Goal: Transaction & Acquisition: Purchase product/service

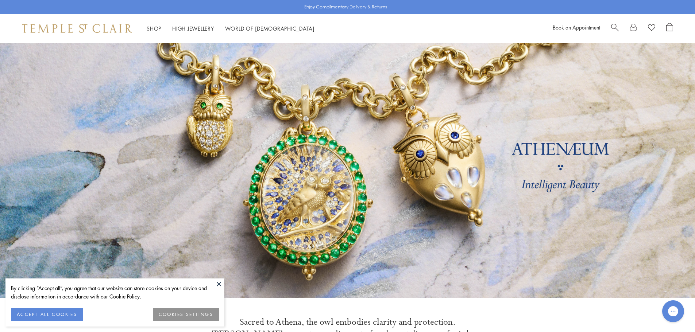
click at [617, 28] on span "Search" at bounding box center [615, 27] width 8 height 8
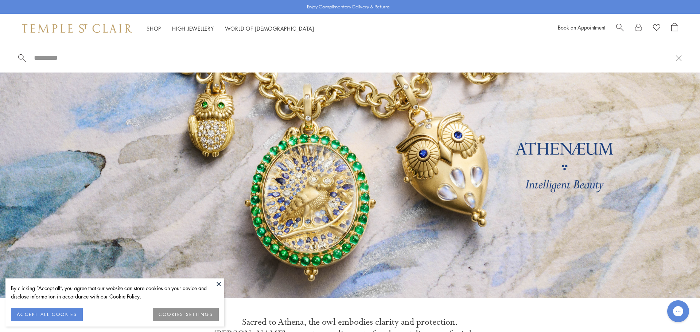
click at [69, 58] on input "search" at bounding box center [354, 58] width 643 height 8
paste input "**********"
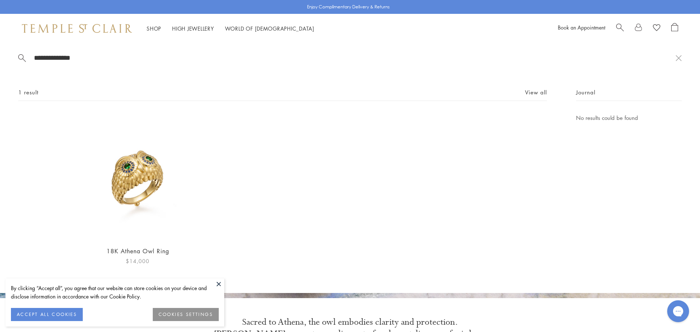
type input "**********"
click at [145, 198] on img at bounding box center [137, 176] width 127 height 127
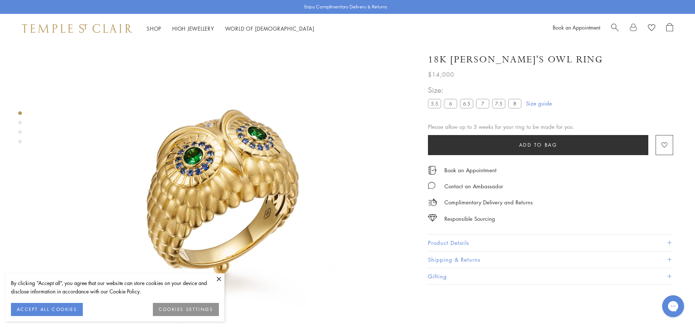
click at [214, 274] on button at bounding box center [218, 278] width 11 height 11
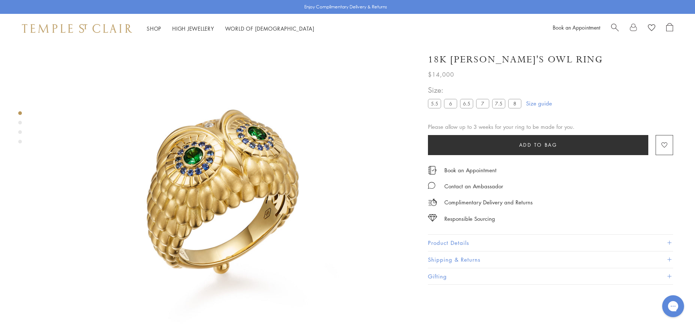
click at [20, 123] on div "Product gallery navigation" at bounding box center [20, 123] width 4 height 4
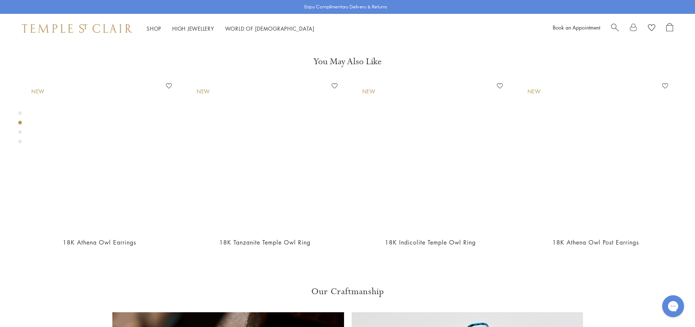
scroll to position [387, 0]
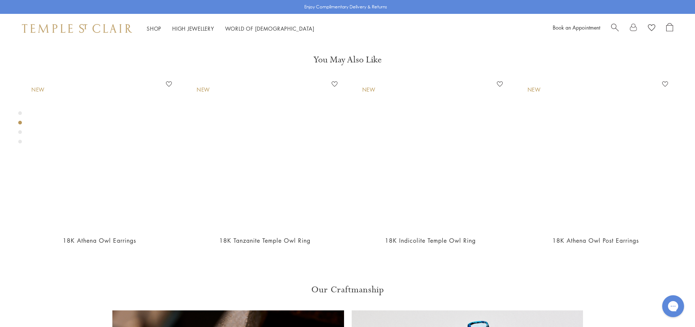
click at [19, 132] on div "Product gallery navigation" at bounding box center [20, 132] width 4 height 4
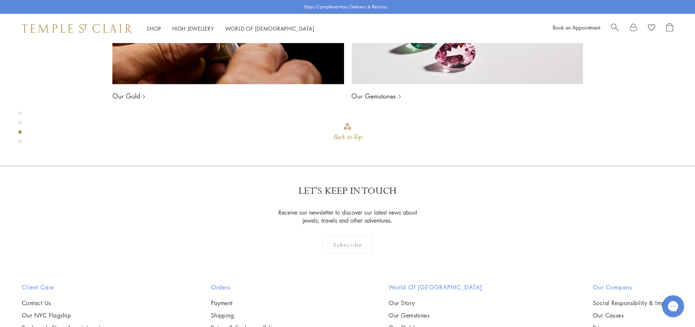
scroll to position [761, 0]
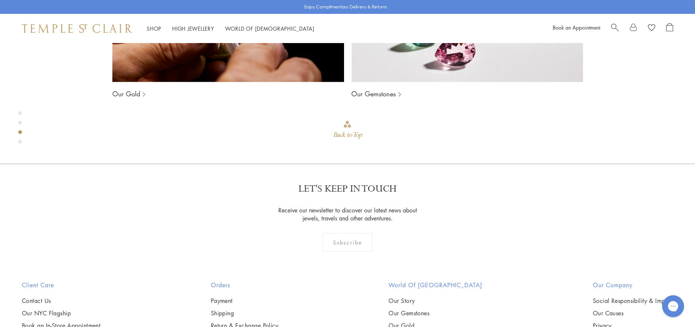
click at [20, 140] on div "Product gallery navigation" at bounding box center [20, 142] width 4 height 4
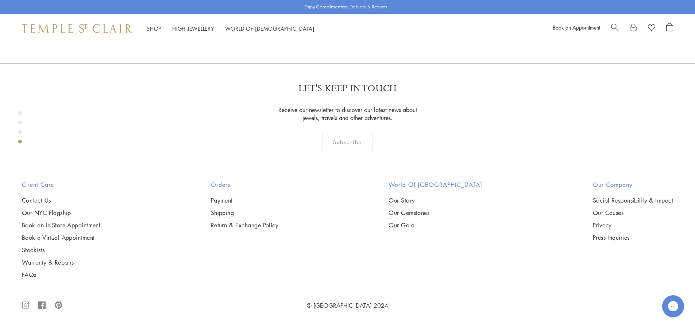
scroll to position [1134, 0]
click at [18, 113] on div "Product gallery navigation" at bounding box center [20, 113] width 4 height 4
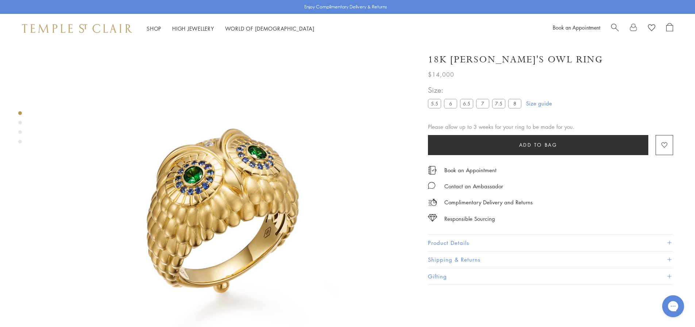
scroll to position [14, 0]
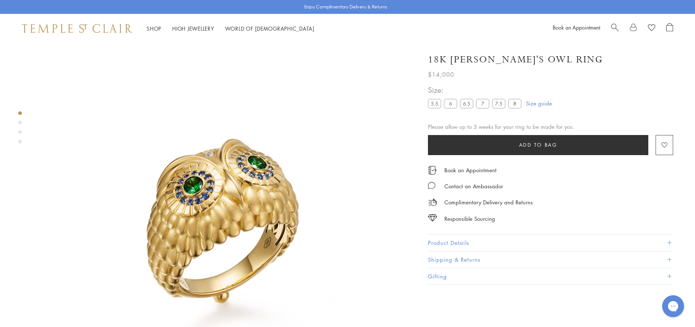
click at [480, 237] on button "Product Details" at bounding box center [550, 242] width 245 height 16
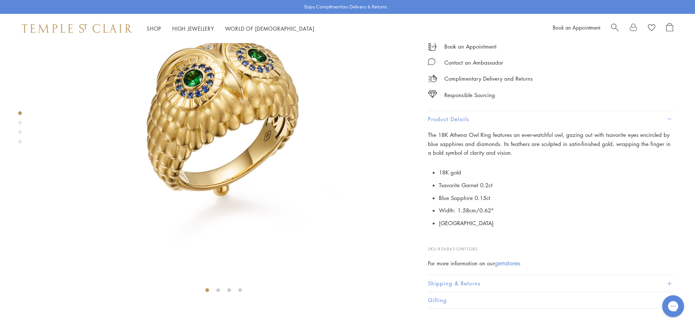
scroll to position [123, 0]
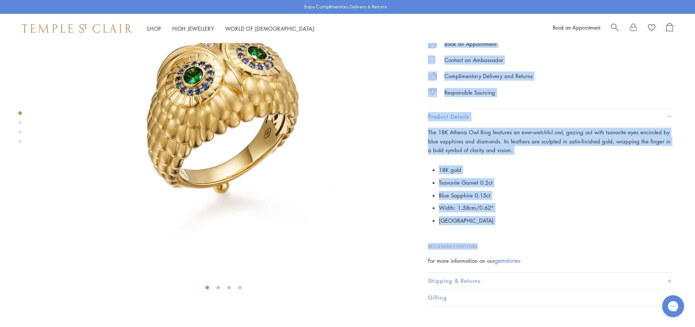
drag, startPoint x: 493, startPoint y: 264, endPoint x: 412, endPoint y: 276, distance: 81.1
click at [412, 276] on div "SEE RECOMMENDED CHAIN PAIRINGS 18K [PERSON_NAME]'s Owl Ring $14,000" at bounding box center [219, 112] width 439 height 385
click at [390, 263] on img at bounding box center [223, 106] width 374 height 373
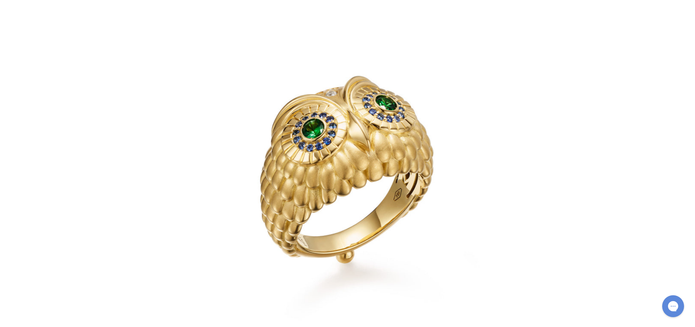
click at [557, 247] on div at bounding box center [586, 164] width 905 height 426
click at [406, 165] on img at bounding box center [347, 164] width 426 height 426
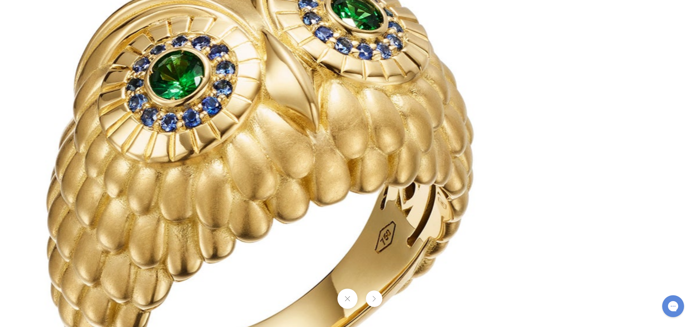
click at [350, 301] on button at bounding box center [347, 298] width 20 height 20
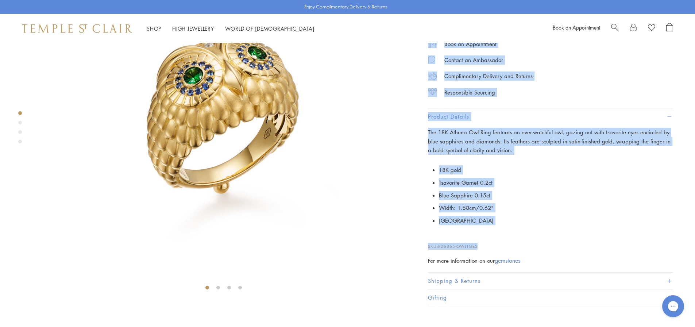
click at [600, 97] on div "Responsible Sourcing" at bounding box center [550, 89] width 245 height 16
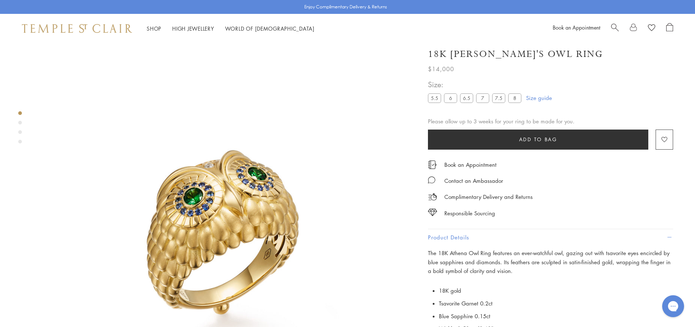
scroll to position [0, 0]
